Goal: Information Seeking & Learning: Learn about a topic

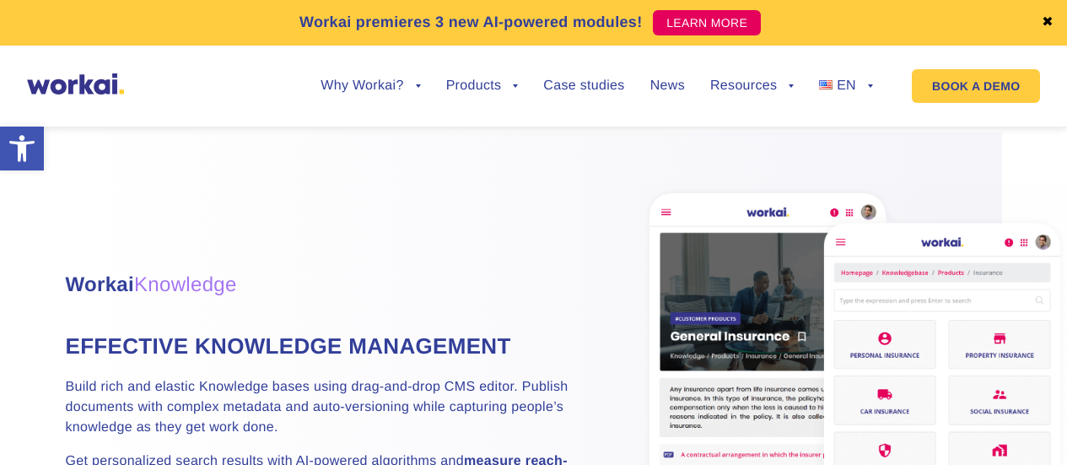
scroll to position [2428, 0]
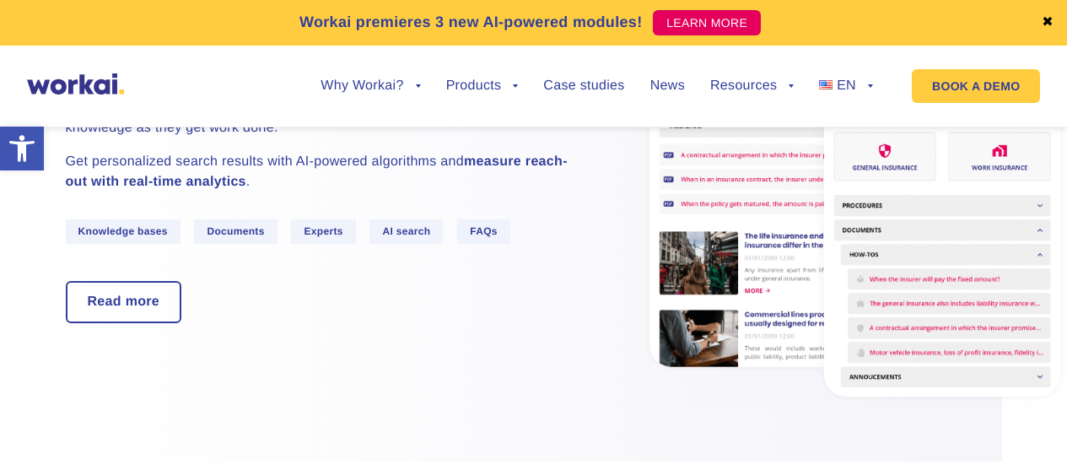
click at [298, 326] on div "Workai Knowledge Effective knowledge management Build rich and elastic Knowledg…" at bounding box center [534, 147] width 936 height 628
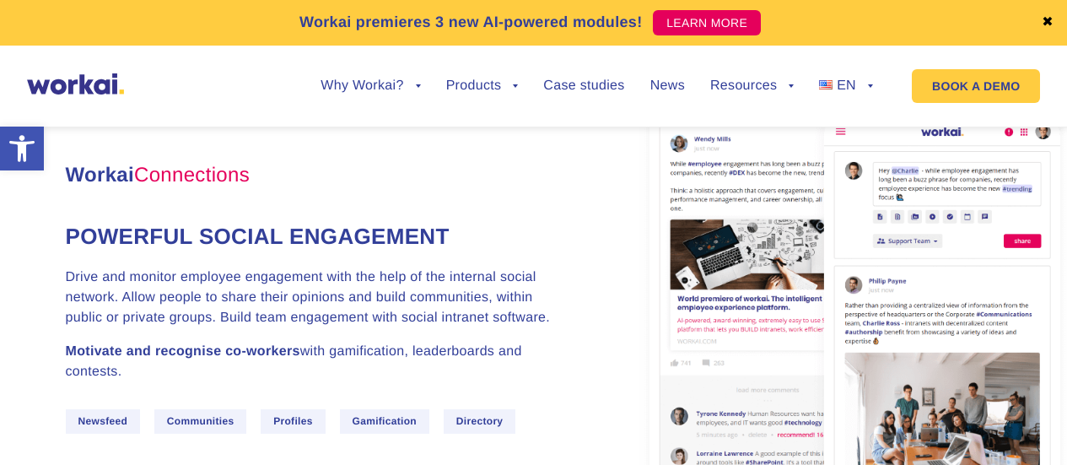
click at [191, 221] on h4 "Powerful social engagement" at bounding box center [319, 236] width 506 height 30
click at [177, 268] on p "Drive and monitor employee engagement with the help of the internal social netw…" at bounding box center [319, 297] width 506 height 61
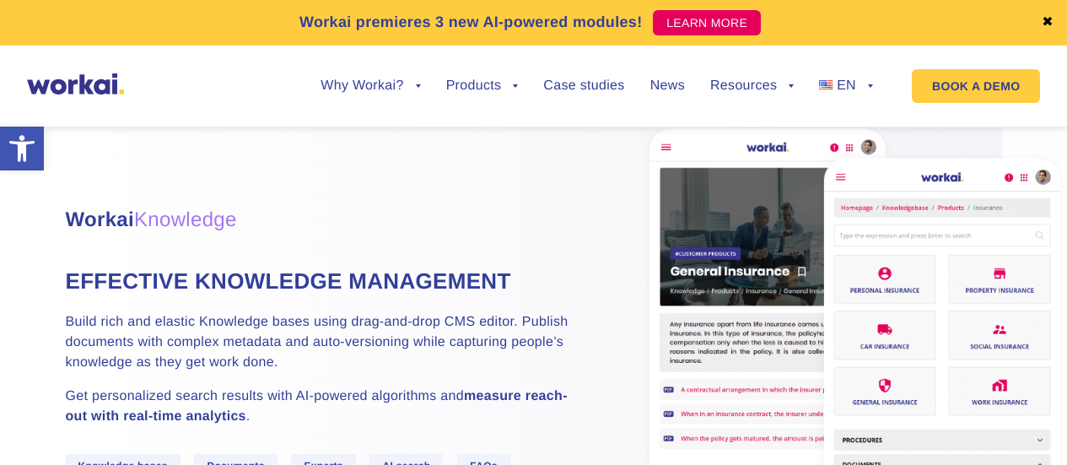
scroll to position [2172, 0]
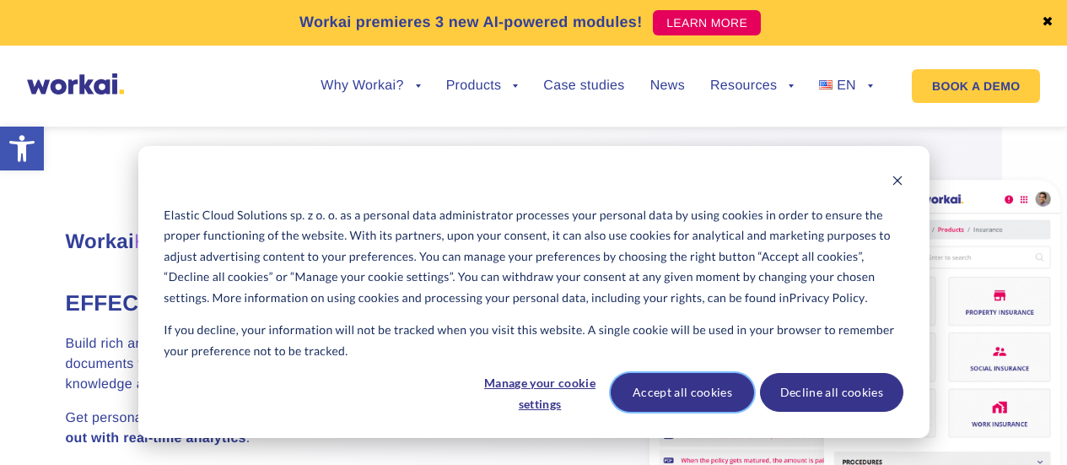
click at [675, 393] on button "Accept all cookies" at bounding box center [682, 392] width 143 height 39
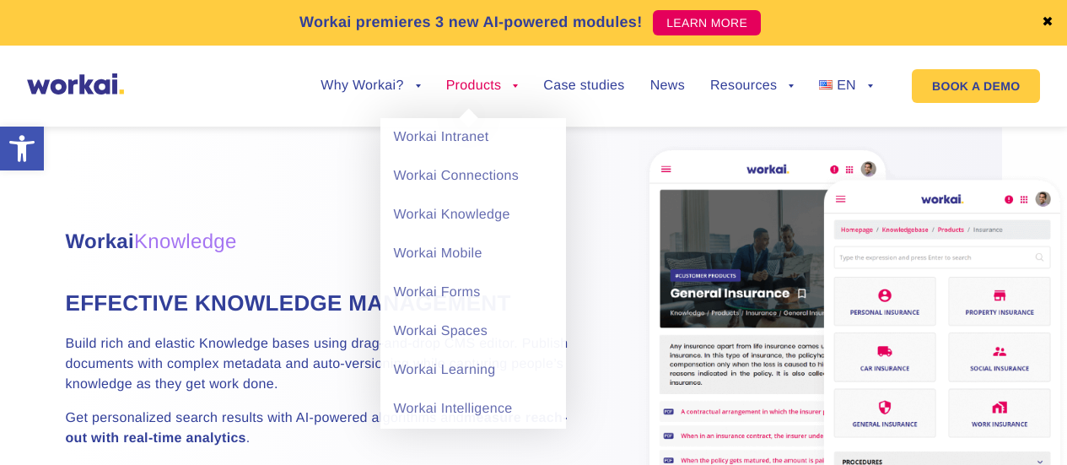
click at [511, 86] on link "Products" at bounding box center [482, 85] width 73 height 13
click at [504, 95] on li "Products back Workai Intranet Workai Connections Workai Knowledge Workai Mobile…" at bounding box center [482, 98] width 73 height 39
click at [506, 89] on link "Products" at bounding box center [482, 85] width 73 height 13
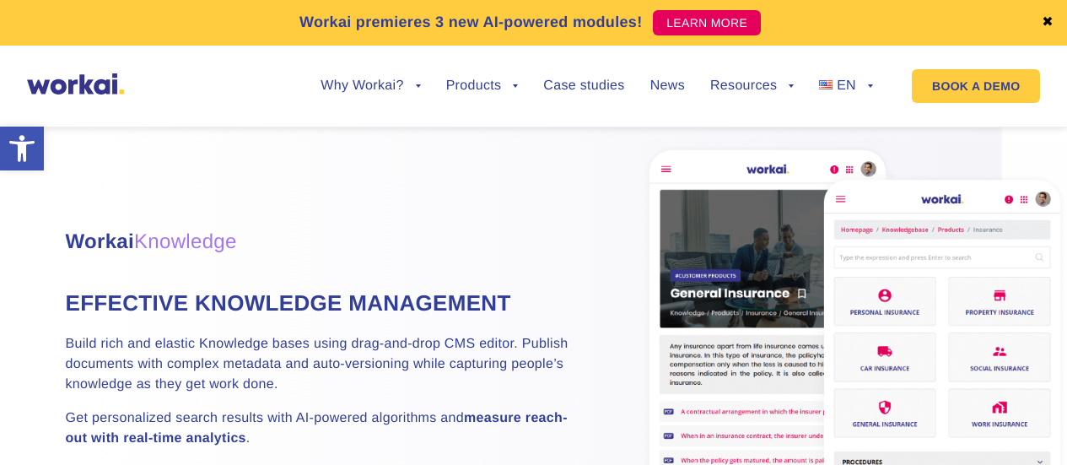
scroll to position [2255, 0]
